Goal: Information Seeking & Learning: Learn about a topic

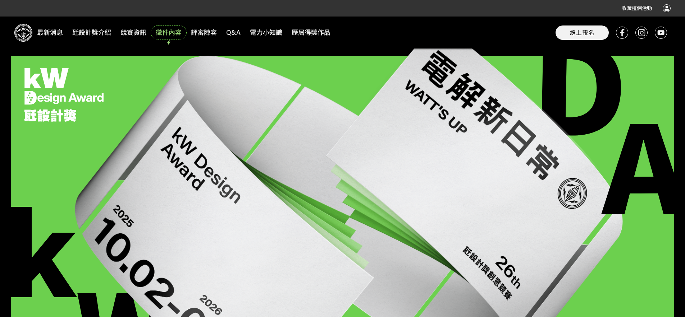
click at [165, 34] on span "徵件內容" at bounding box center [169, 33] width 34 height 12
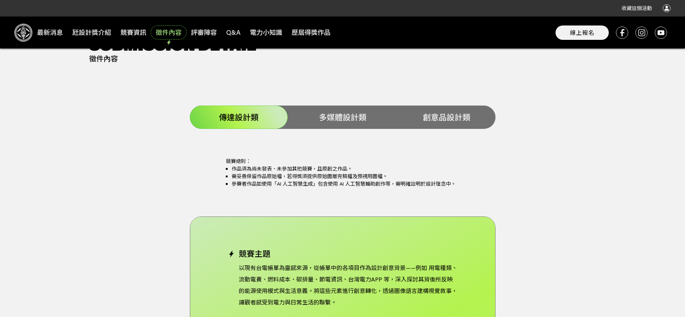
scroll to position [1436, 0]
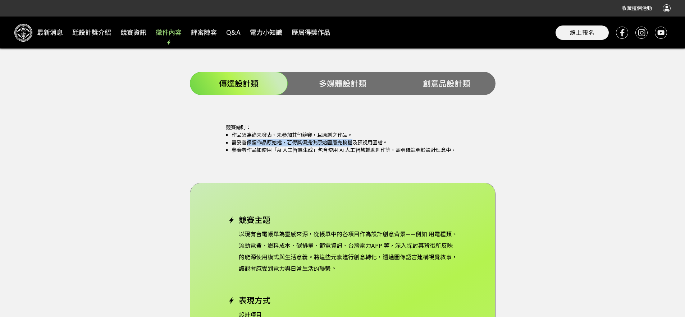
drag, startPoint x: 244, startPoint y: 133, endPoint x: 353, endPoint y: 135, distance: 108.5
click at [353, 139] on li "需妥善保留作品原始檔，若得獎須提供原始圖層完稿檔及預視用圖檔。" at bounding box center [345, 143] width 228 height 8
click at [355, 147] on li "參賽者作品如使用「AI 人工智慧生成」包含使用 AI 人工智慧輔助創作等，需明確註明於設計理念中。" at bounding box center [345, 151] width 228 height 8
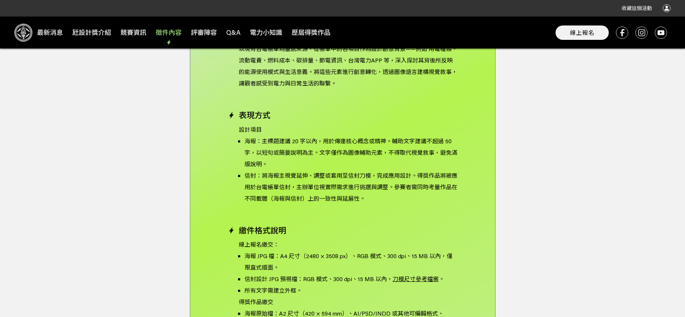
scroll to position [1314, 0]
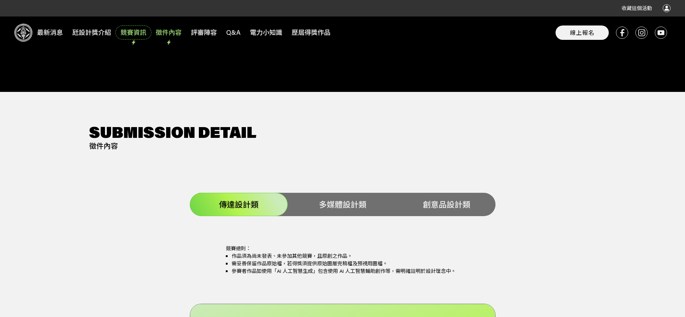
click at [135, 32] on span "競賽資訊" at bounding box center [133, 33] width 34 height 12
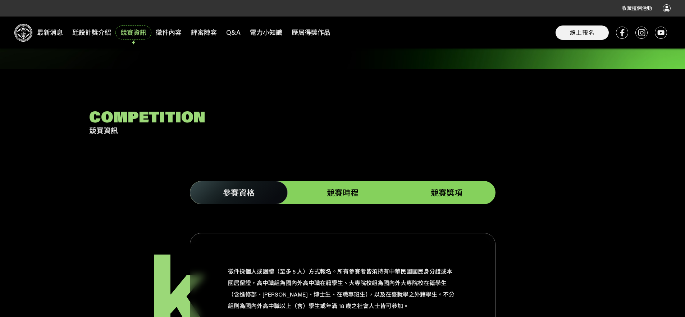
scroll to position [921, 0]
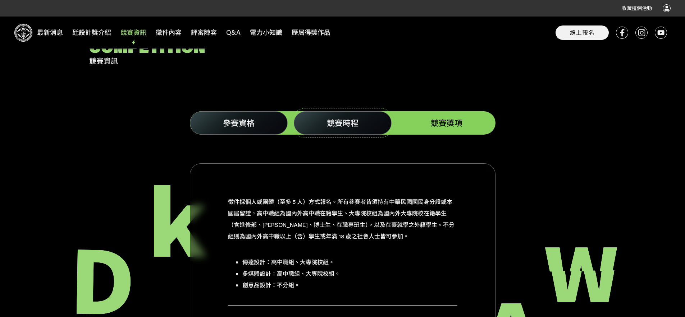
click at [321, 113] on link "競賽時程" at bounding box center [343, 122] width 98 height 23
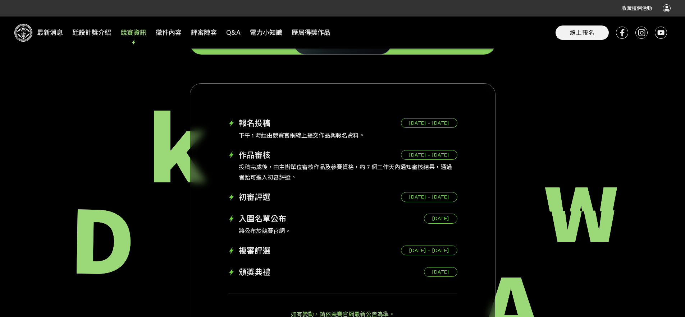
scroll to position [927, 0]
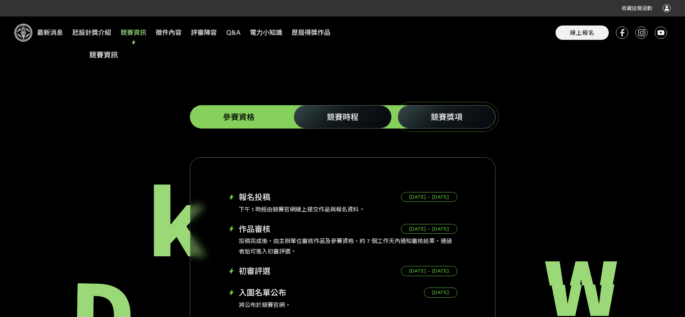
click at [460, 112] on span "競賽獎項" at bounding box center [446, 117] width 32 height 10
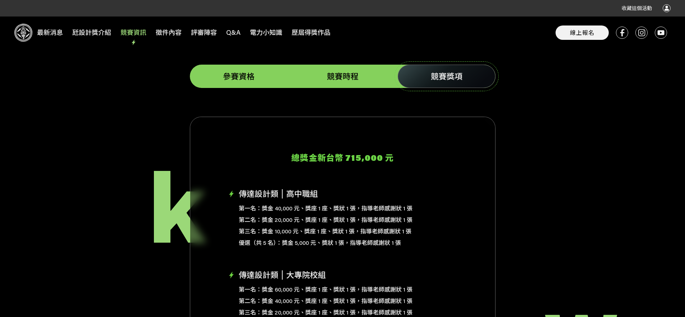
scroll to position [968, 0]
click at [244, 71] on span "參賽資格" at bounding box center [239, 76] width 32 height 10
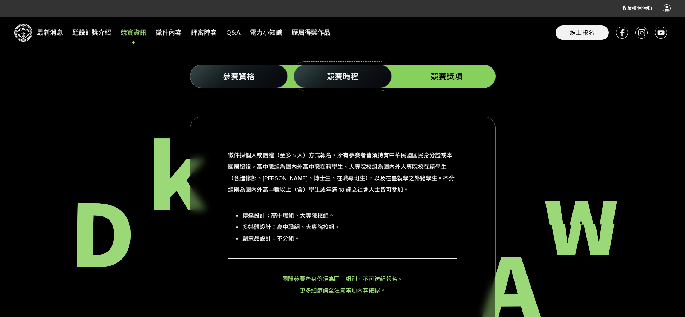
click at [325, 70] on link "競賽時程" at bounding box center [343, 76] width 98 height 23
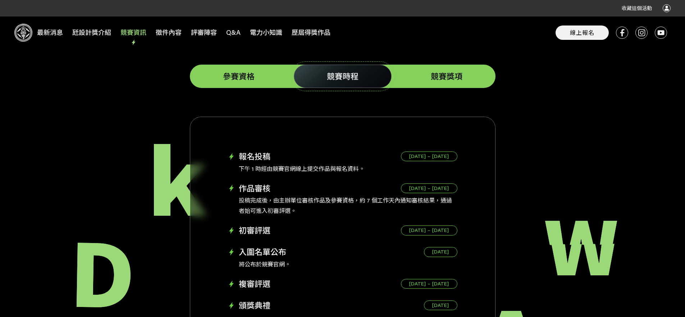
click at [325, 70] on link "競賽時程" at bounding box center [343, 76] width 98 height 23
click at [284, 67] on link "參賽資格" at bounding box center [239, 76] width 98 height 23
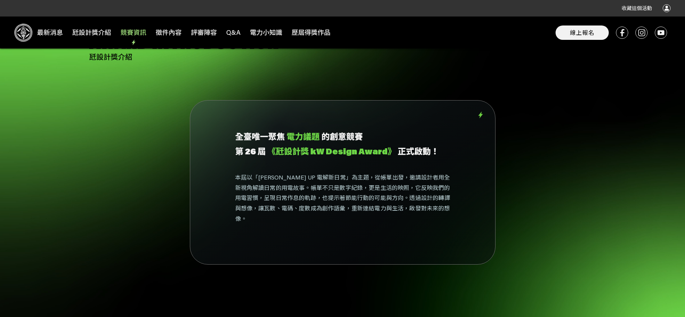
scroll to position [559, 0]
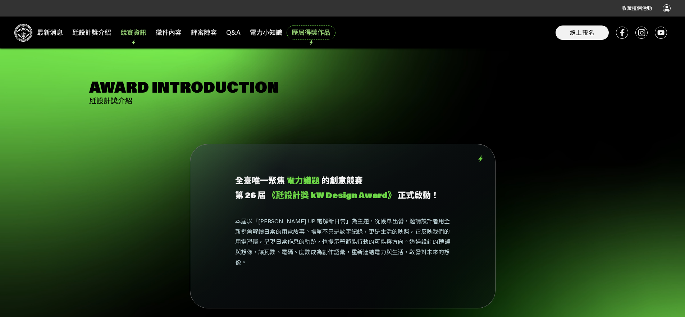
click at [300, 31] on span "歷屆得獎作品" at bounding box center [310, 33] width 47 height 12
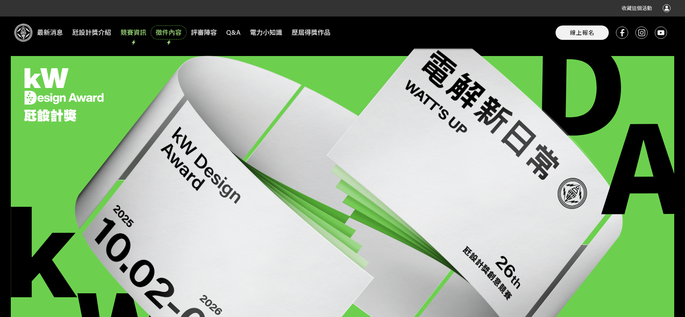
click at [172, 33] on span "徵件內容" at bounding box center [169, 33] width 34 height 12
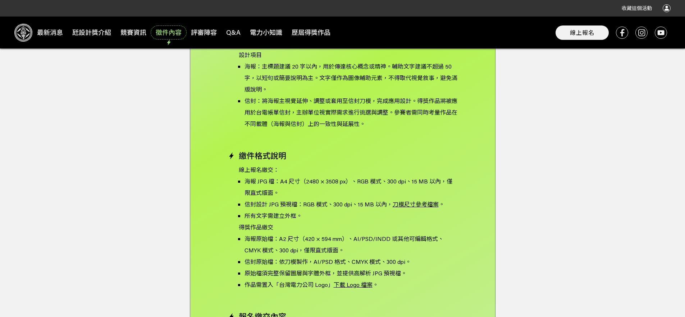
scroll to position [1347, 0]
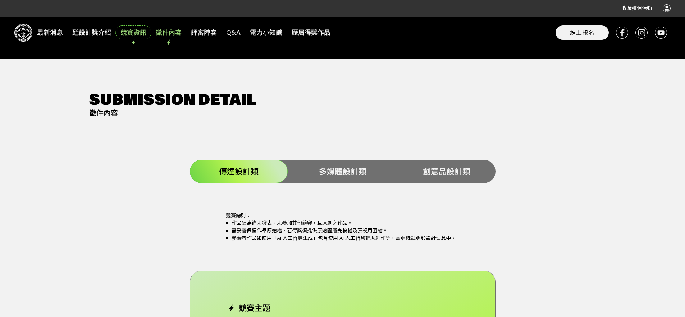
click at [132, 33] on span "競賽資訊" at bounding box center [133, 33] width 34 height 12
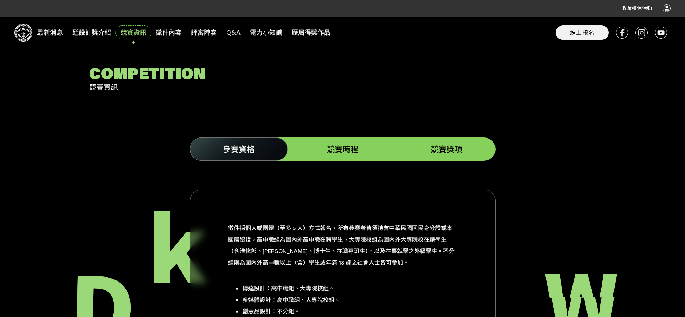
scroll to position [934, 0]
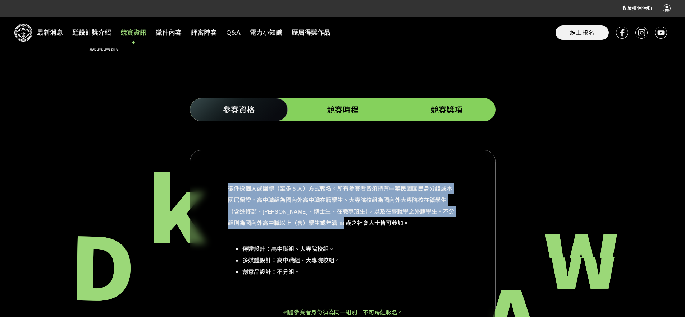
drag, startPoint x: 229, startPoint y: 178, endPoint x: 404, endPoint y: 218, distance: 179.8
click at [404, 218] on p "徵件採個人或團體（至多 5 人）方式報名。所有參賽者皆須持有中華民國國民身分證或本國居留證，高中職組為國內外高中職在籍學生、大專院校組為國內外大專院校在籍學生…" at bounding box center [342, 206] width 229 height 46
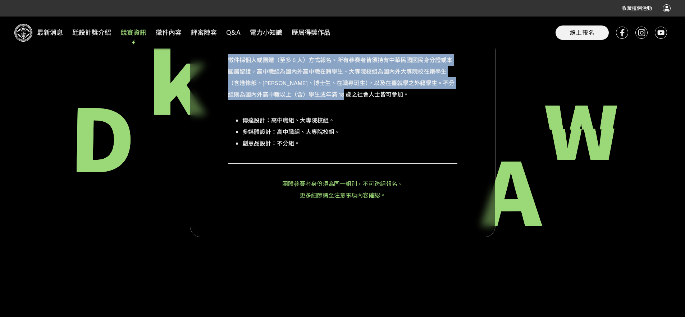
scroll to position [944, 0]
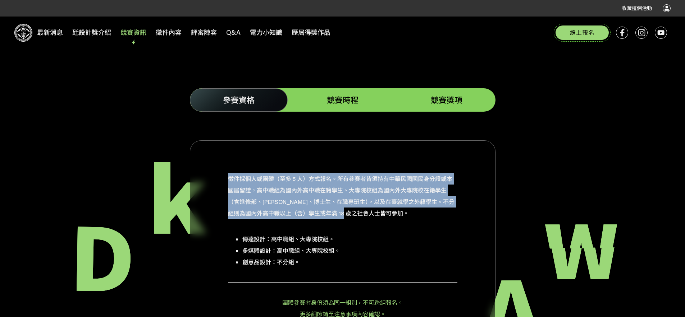
click at [573, 29] on span "線上報名" at bounding box center [582, 33] width 24 height 8
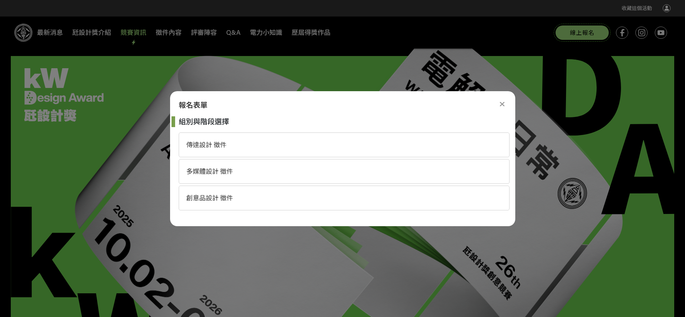
scroll to position [0, 0]
click at [218, 146] on span "傳達設計 徵件" at bounding box center [206, 145] width 40 height 8
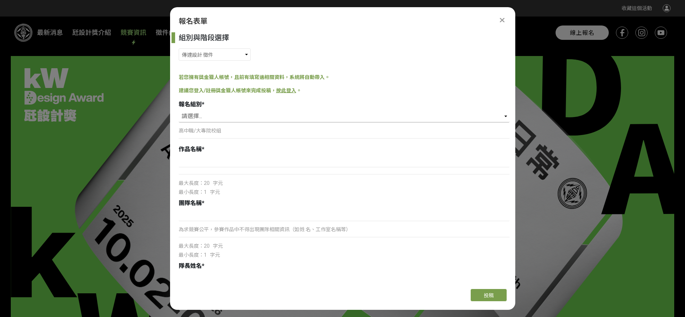
click at [218, 119] on select "請選擇... 高中職組 大專院校組" at bounding box center [344, 116] width 331 height 12
select select "大專院校組"
click at [179, 110] on select "請選擇... 高中職組 大專院校組" at bounding box center [344, 116] width 331 height 12
click at [218, 114] on select "請選擇... 高中職組 大專院校組" at bounding box center [344, 116] width 331 height 12
click at [213, 59] on select "傳達設計 徵件 多媒體設計 徵件 創意品設計 徵件" at bounding box center [215, 55] width 72 height 12
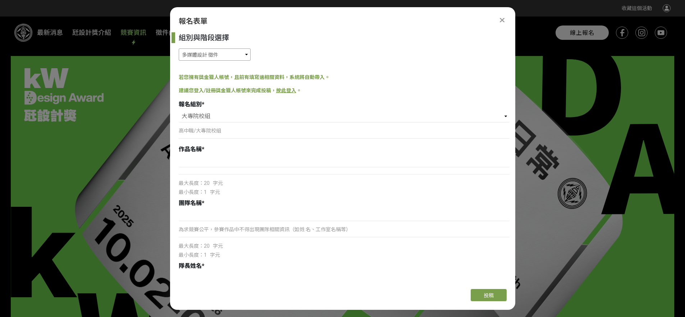
click at [179, 49] on select "傳達設計 徵件 多媒體設計 徵件 創意品設計 徵件" at bounding box center [215, 55] width 72 height 12
click at [214, 116] on select "請選擇... 高中職組 大專院校組" at bounding box center [344, 116] width 331 height 12
click at [212, 55] on select "傳達設計 徵件 多媒體設計 徵件 創意品設計 徵件" at bounding box center [215, 55] width 72 height 12
click at [179, 49] on select "傳達設計 徵件 多媒體設計 徵件 創意品設計 徵件" at bounding box center [215, 55] width 72 height 12
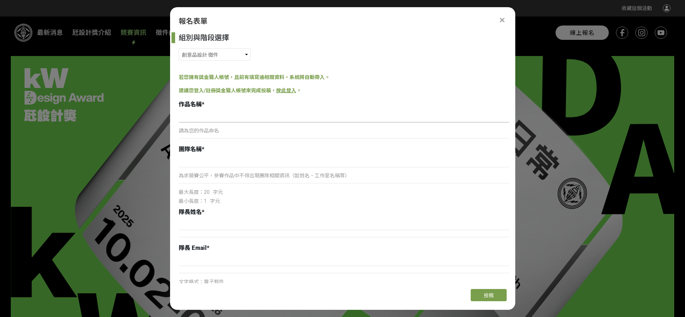
click at [213, 116] on input at bounding box center [344, 116] width 331 height 12
click at [235, 55] on select "傳達設計 徵件 多媒體設計 徵件 創意品設計 徵件" at bounding box center [215, 55] width 72 height 12
select select "185353:185610"
click at [179, 49] on select "傳達設計 徵件 多媒體設計 徵件 創意品設計 徵件" at bounding box center [215, 55] width 72 height 12
select select "大專院校組"
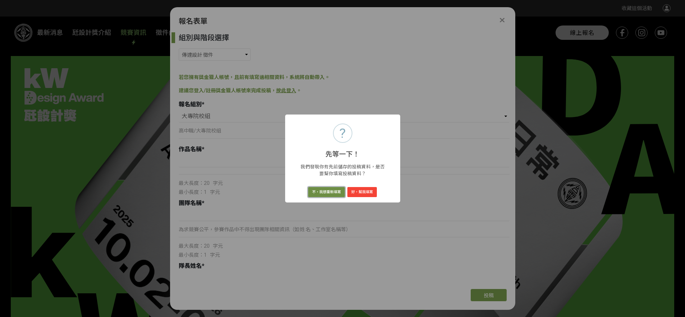
click at [337, 193] on button "不，我想重新填寫" at bounding box center [326, 192] width 37 height 10
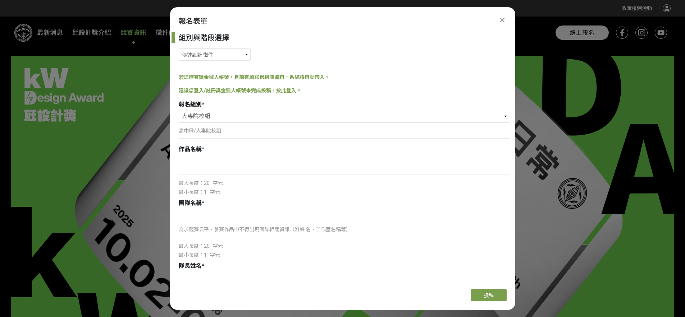
click at [227, 115] on select "請選擇... 高中職組 大專院校組" at bounding box center [344, 116] width 331 height 12
click at [232, 134] on p "高中職/大專院校組" at bounding box center [344, 131] width 331 height 8
click at [204, 130] on p "高中職/大專院校組" at bounding box center [344, 131] width 331 height 8
click at [215, 114] on select "請選擇... 高中職組 大專院校組" at bounding box center [344, 116] width 331 height 12
click at [154, 125] on img at bounding box center [342, 214] width 663 height 544
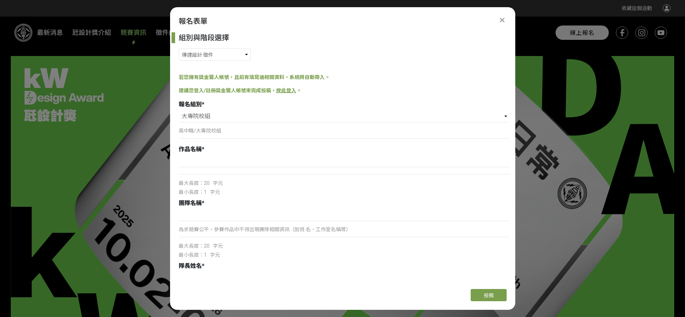
click at [502, 21] on icon at bounding box center [501, 20] width 5 height 7
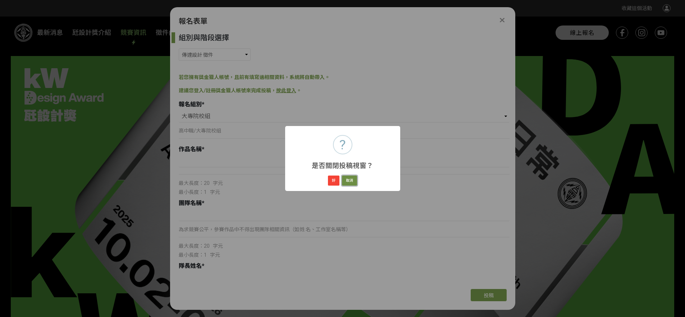
click at [346, 182] on button "取消" at bounding box center [349, 181] width 15 height 10
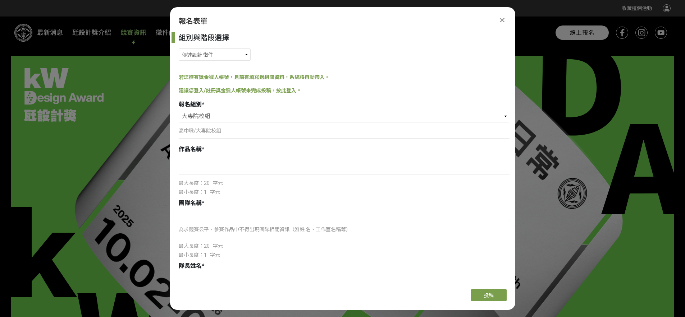
click at [503, 21] on icon at bounding box center [501, 20] width 5 height 7
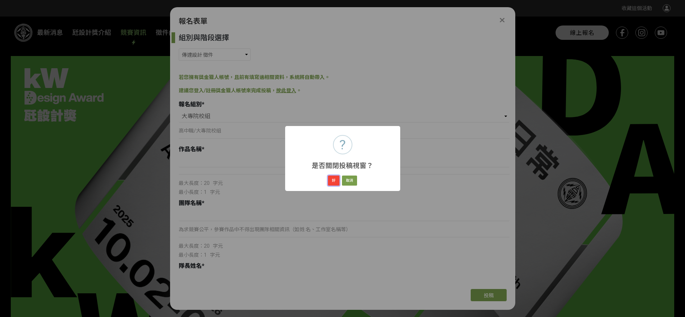
click at [332, 181] on button "好" at bounding box center [333, 181] width 11 height 10
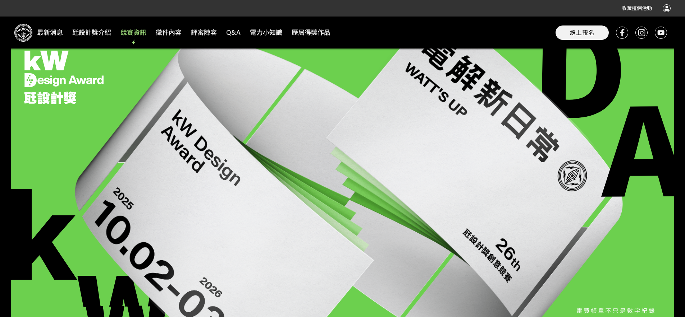
scroll to position [63, 0]
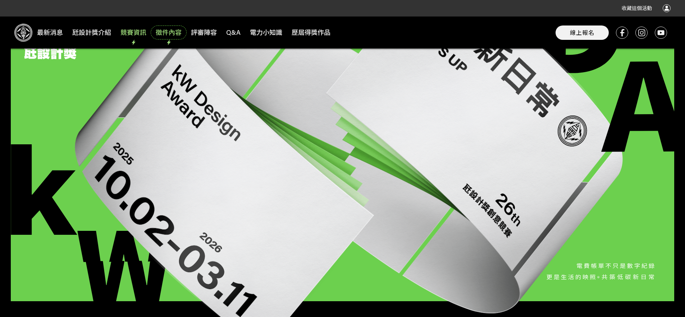
click at [171, 32] on span "徵件內容" at bounding box center [169, 33] width 34 height 12
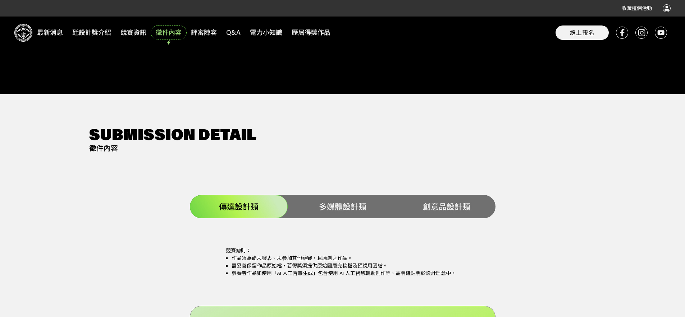
scroll to position [1316, 0]
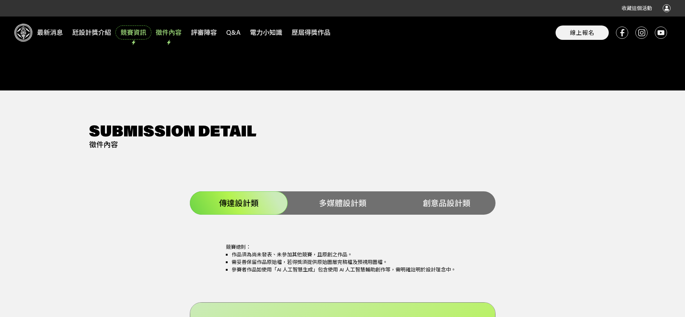
click at [142, 35] on span "競賽資訊" at bounding box center [133, 33] width 34 height 12
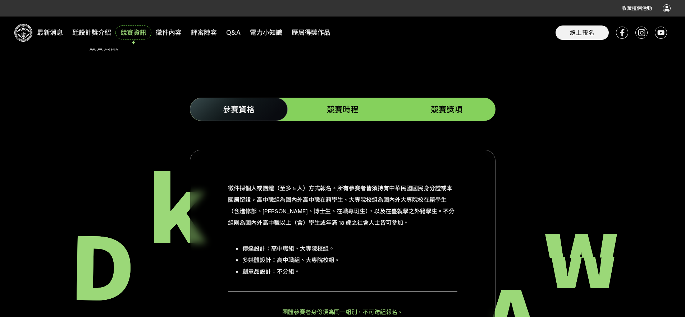
scroll to position [945, 0]
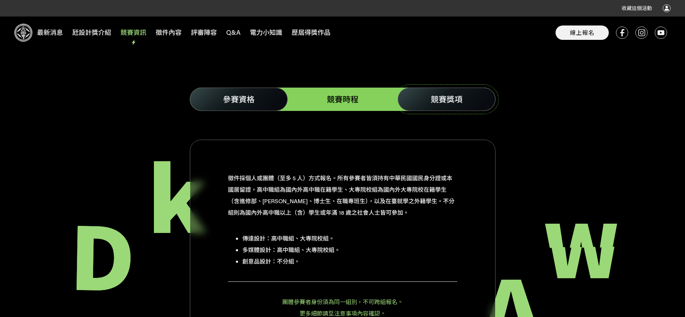
click at [448, 94] on span "競賽獎項" at bounding box center [446, 99] width 32 height 10
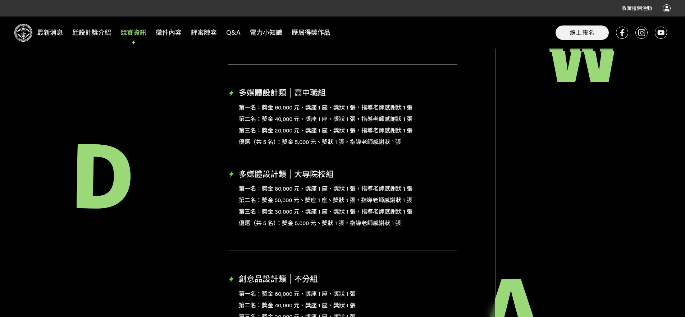
scroll to position [1382, 0]
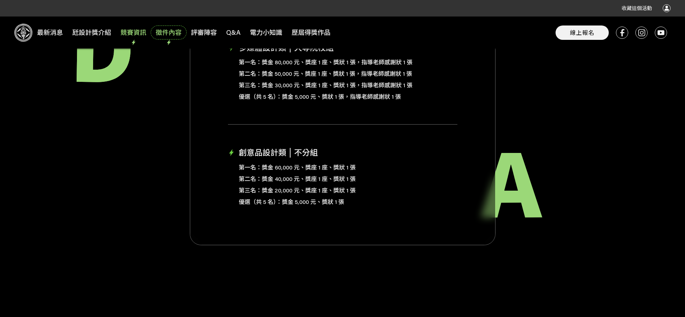
click at [172, 32] on span "徵件內容" at bounding box center [169, 33] width 34 height 12
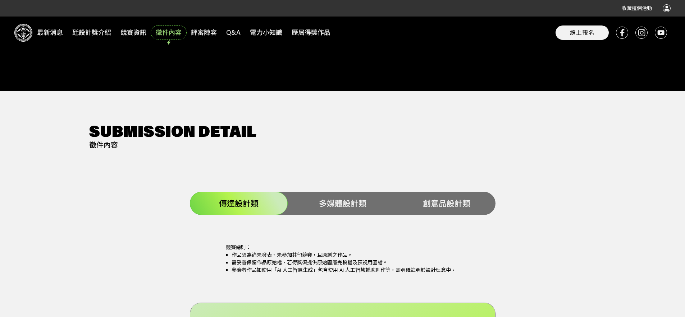
scroll to position [1642, 0]
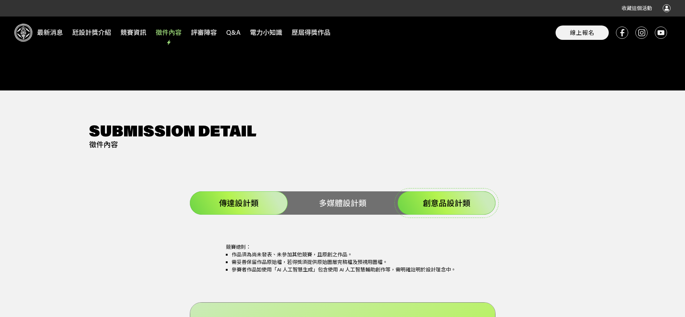
click at [444, 192] on div "創意品設計類" at bounding box center [446, 203] width 98 height 23
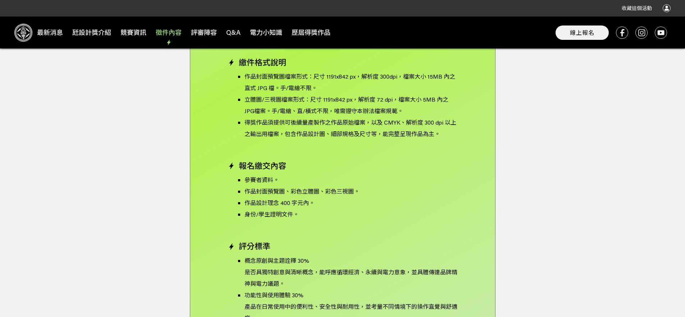
scroll to position [1893, 0]
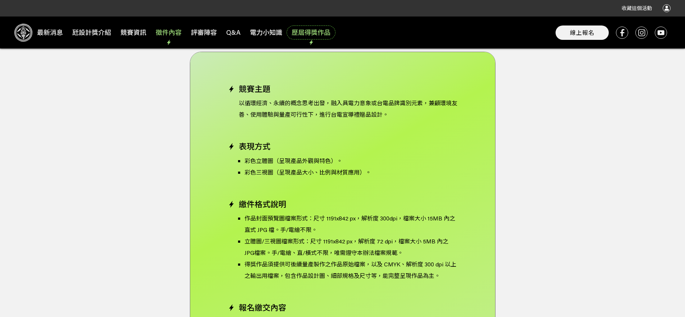
click at [301, 31] on span "歷屆得獎作品" at bounding box center [310, 33] width 47 height 12
